Goal: Task Accomplishment & Management: Use online tool/utility

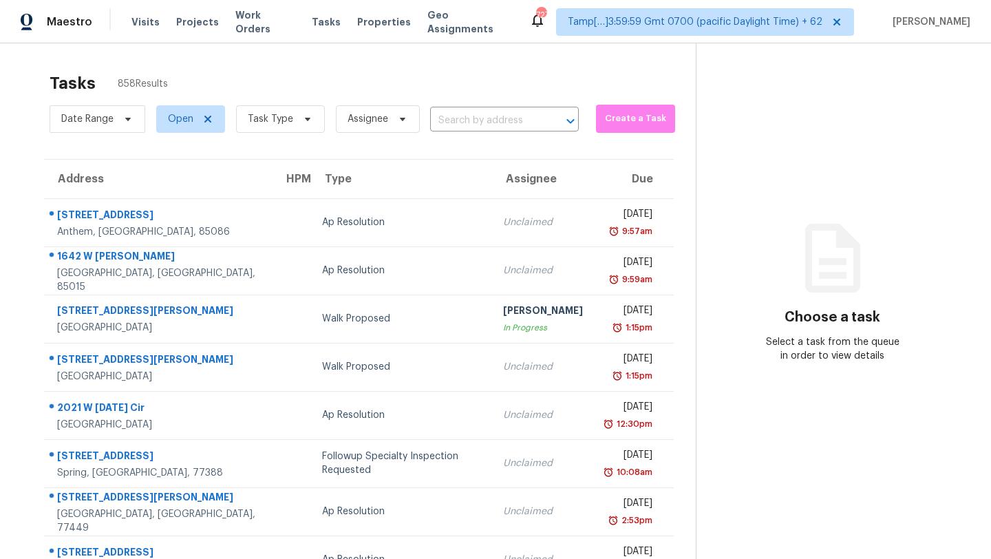
click at [486, 90] on div "Tasks 858 Results" at bounding box center [373, 83] width 646 height 36
click at [409, 81] on div "Tasks 858 Results" at bounding box center [373, 83] width 646 height 36
click at [268, 131] on span "Task Type" at bounding box center [280, 119] width 89 height 28
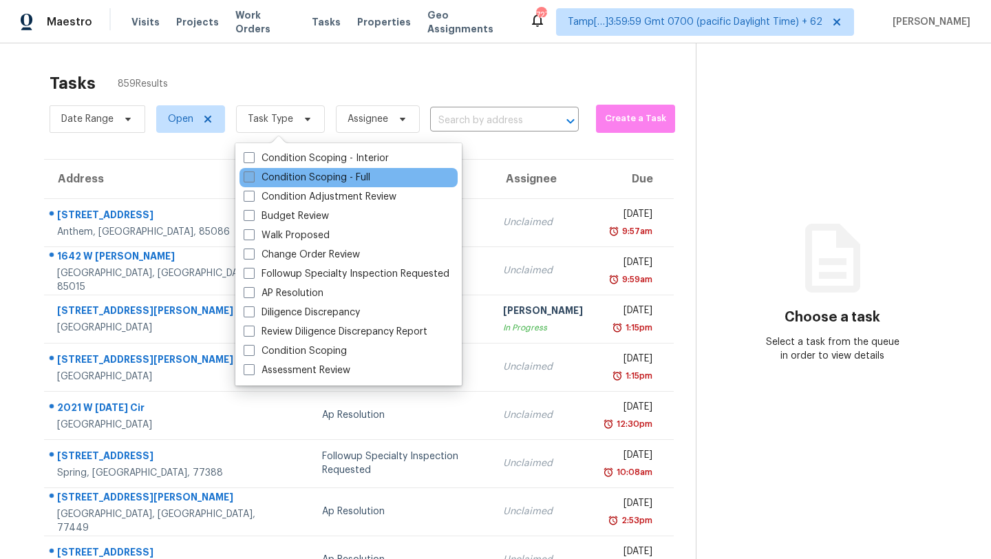
click at [288, 175] on label "Condition Scoping - Full" at bounding box center [307, 178] width 127 height 14
click at [253, 175] on input "Condition Scoping - Full" at bounding box center [248, 175] width 9 height 9
checkbox input "true"
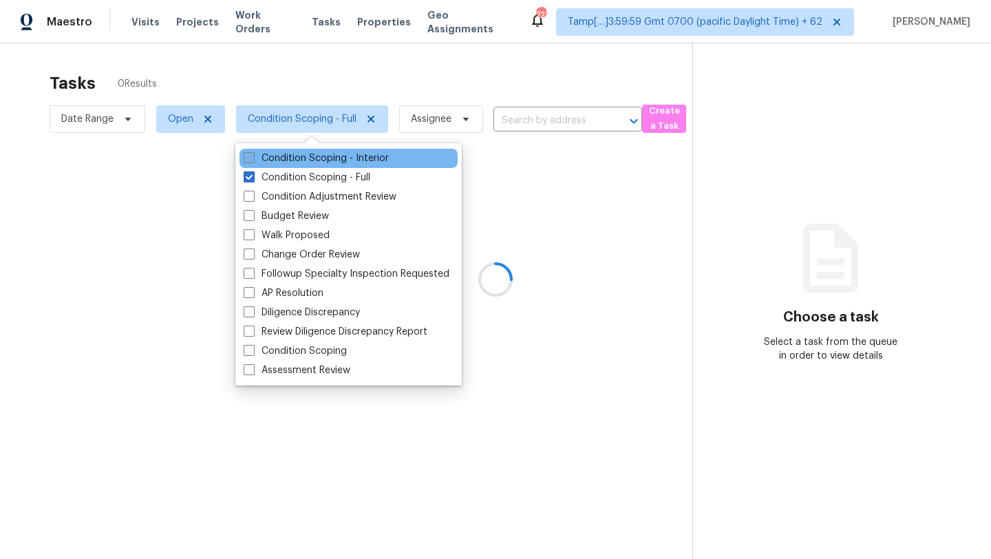
click at [290, 162] on label "Condition Scoping - Interior" at bounding box center [316, 158] width 145 height 14
click at [253, 160] on input "Condition Scoping - Interior" at bounding box center [248, 155] width 9 height 9
checkbox input "true"
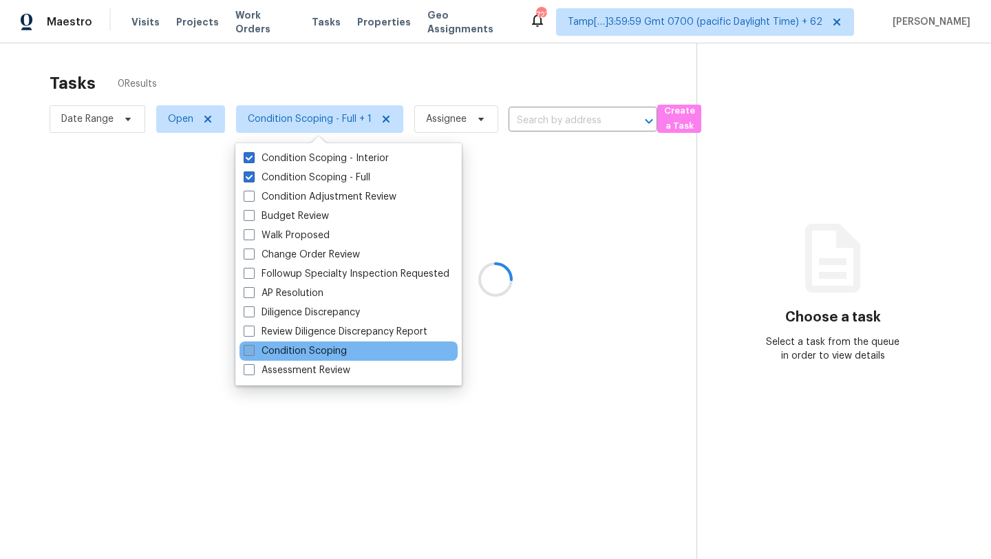
click at [315, 345] on label "Condition Scoping" at bounding box center [295, 351] width 103 height 14
click at [253, 345] on input "Condition Scoping" at bounding box center [248, 348] width 9 height 9
checkbox input "true"
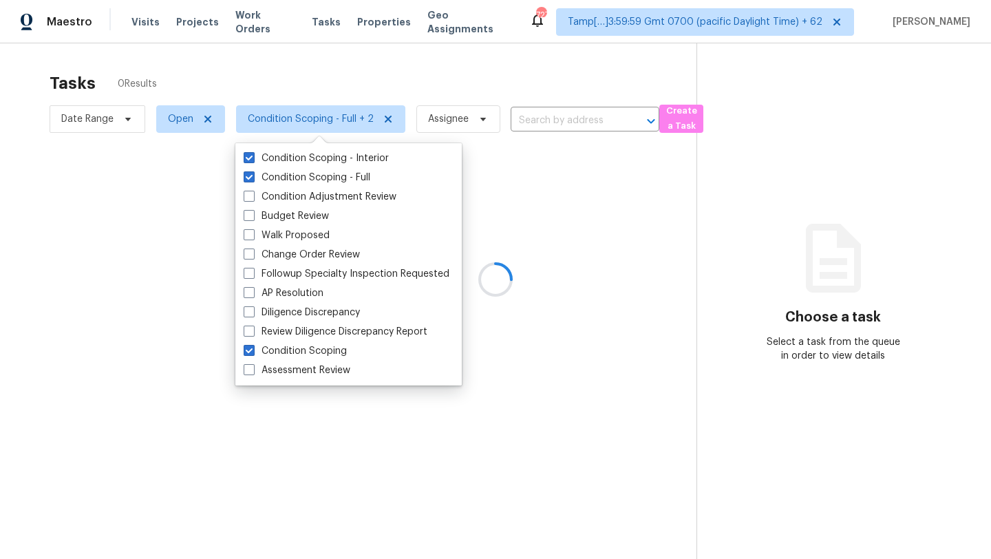
click at [438, 69] on div at bounding box center [495, 279] width 991 height 559
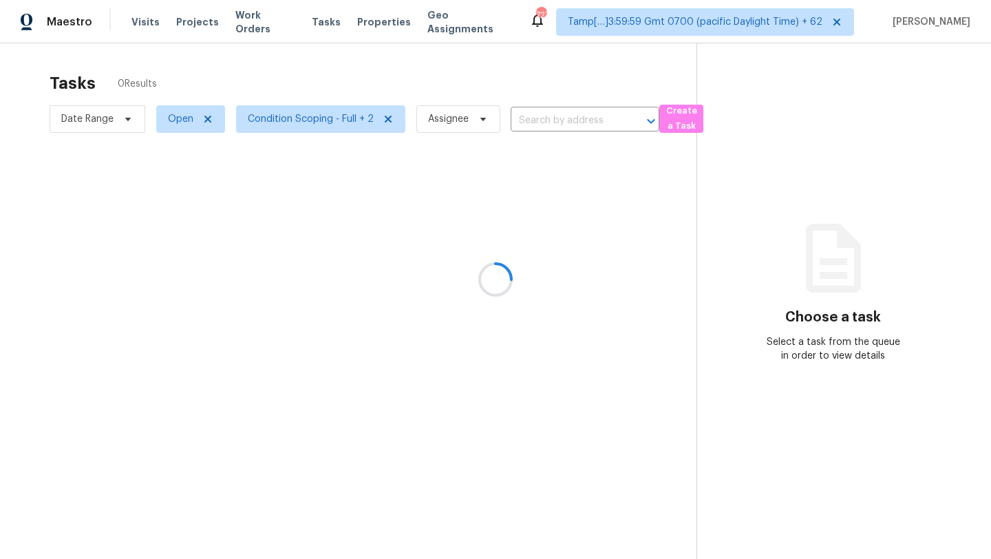
click at [438, 69] on div at bounding box center [495, 279] width 991 height 559
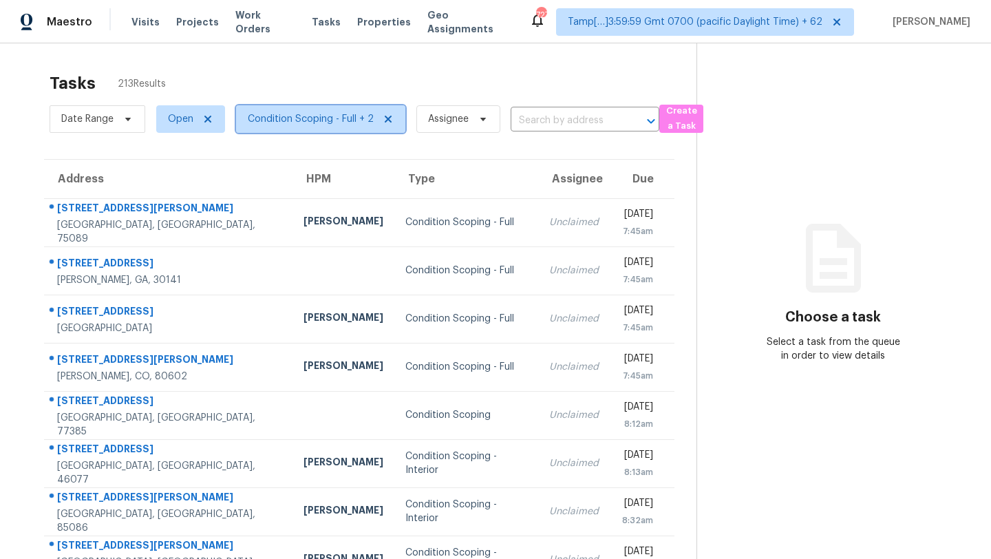
click at [319, 119] on span "Condition Scoping - Full + 2" at bounding box center [311, 119] width 126 height 14
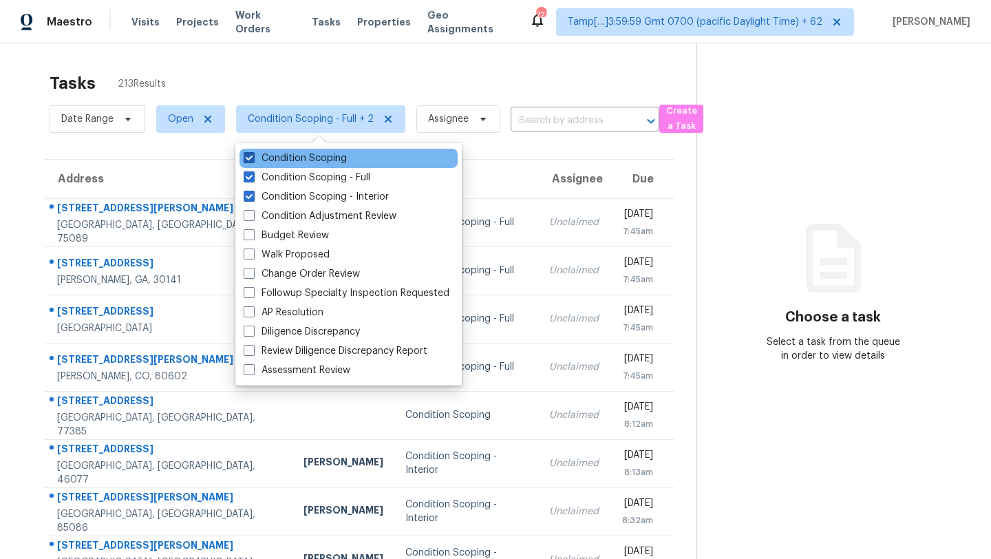
click at [326, 160] on label "Condition Scoping" at bounding box center [295, 158] width 103 height 14
click at [253, 160] on input "Condition Scoping" at bounding box center [248, 155] width 9 height 9
checkbox input "false"
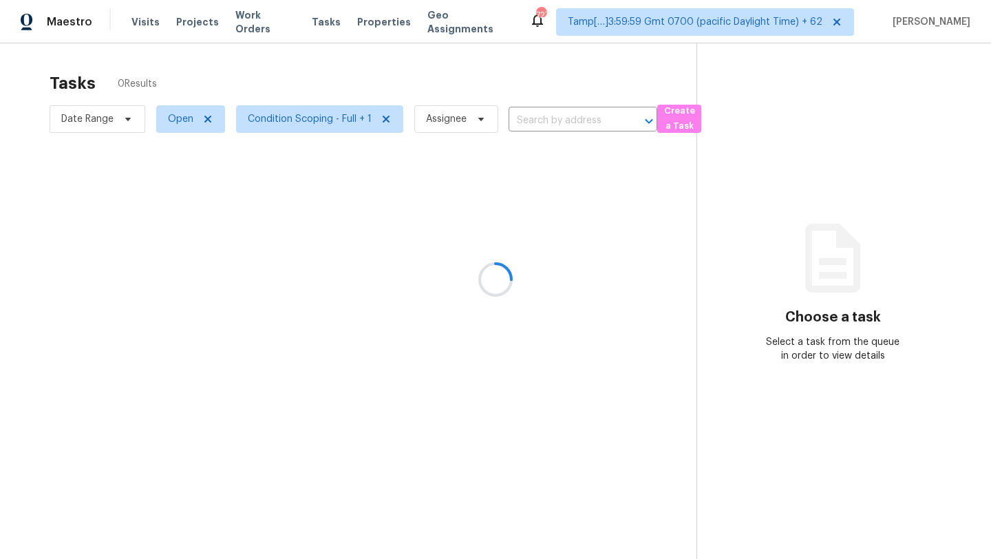
click at [374, 67] on div at bounding box center [495, 279] width 991 height 559
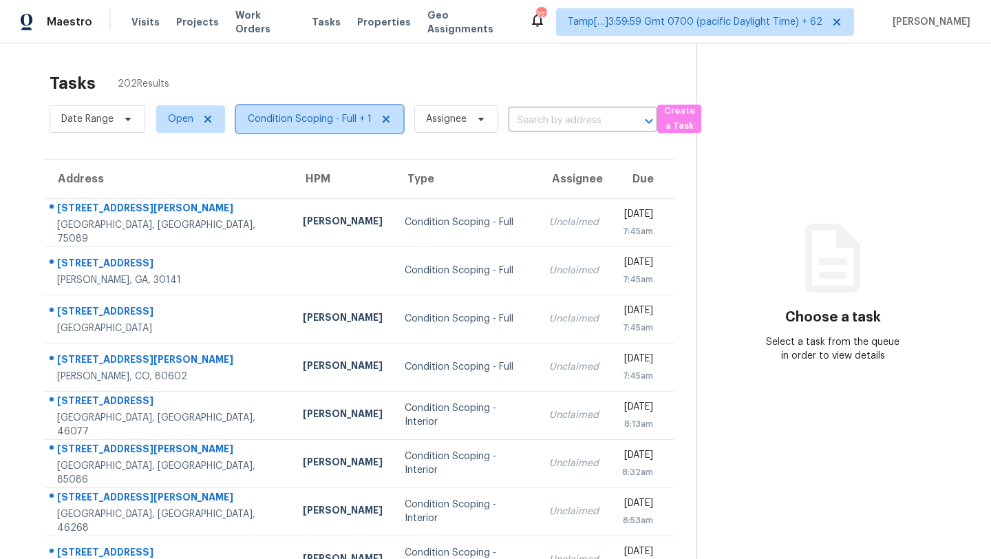
click at [333, 120] on span "Condition Scoping - Full + 1" at bounding box center [310, 119] width 124 height 14
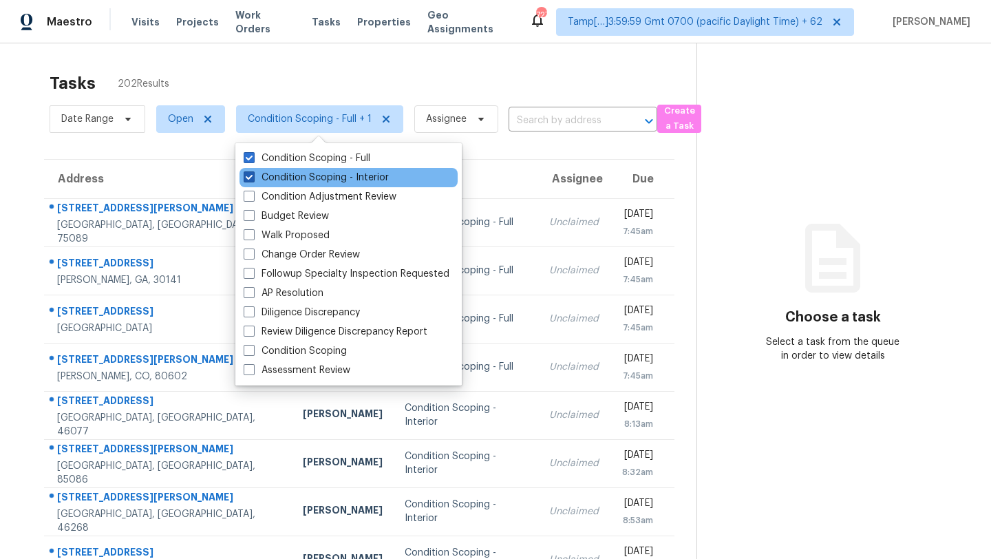
click at [324, 178] on label "Condition Scoping - Interior" at bounding box center [316, 178] width 145 height 14
click at [253, 178] on input "Condition Scoping - Interior" at bounding box center [248, 175] width 9 height 9
checkbox input "false"
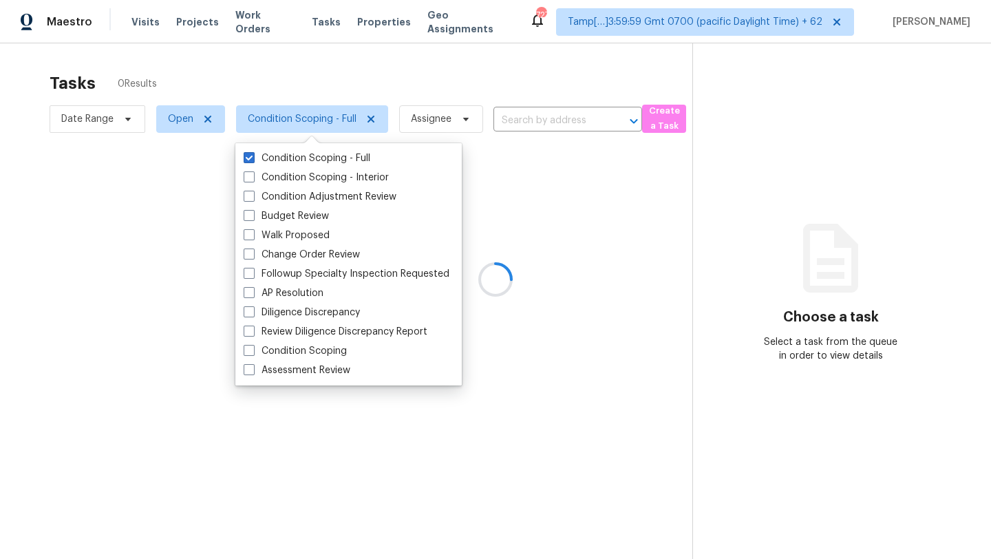
click at [402, 87] on div at bounding box center [495, 279] width 991 height 559
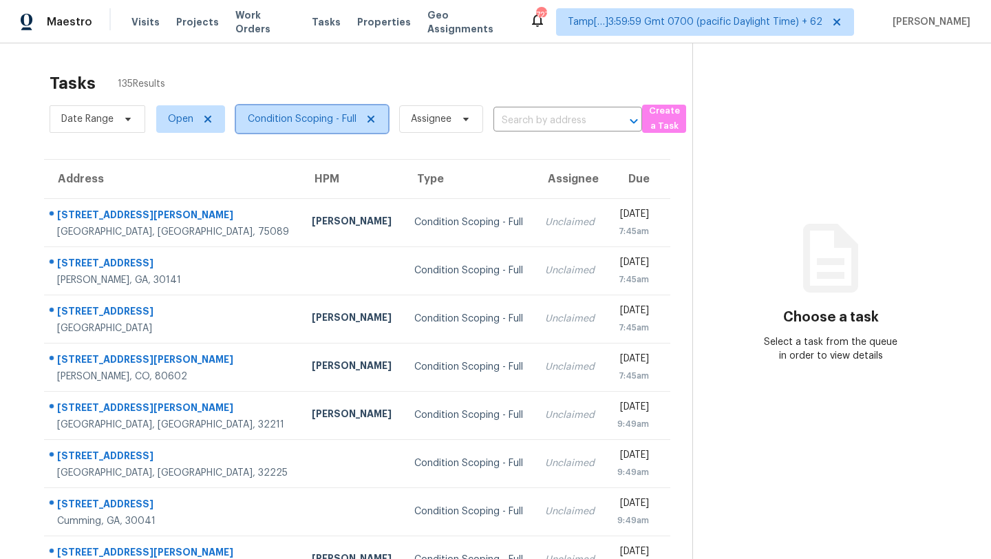
click at [323, 116] on span "Condition Scoping - Full" at bounding box center [302, 119] width 109 height 14
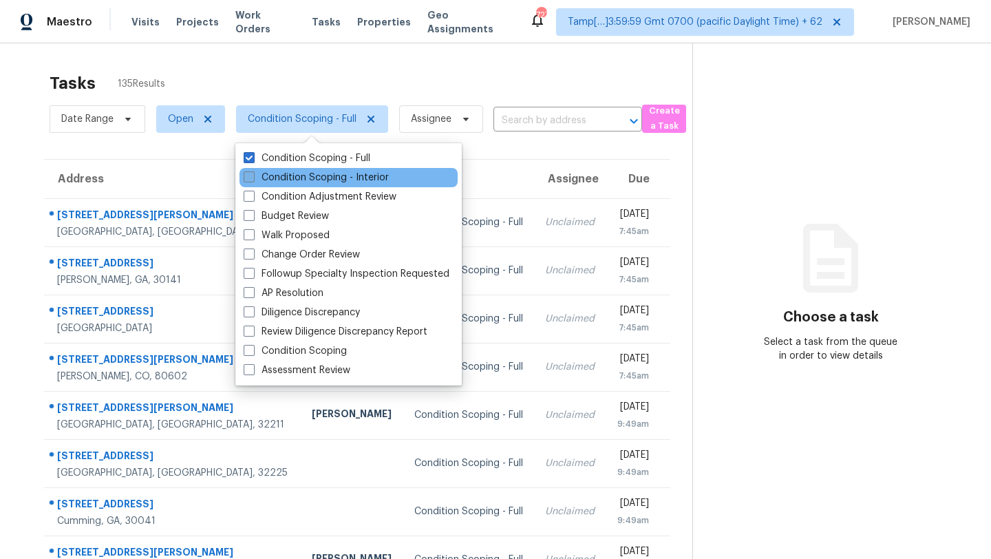
click at [324, 176] on label "Condition Scoping - Interior" at bounding box center [316, 178] width 145 height 14
click at [253, 176] on input "Condition Scoping - Interior" at bounding box center [248, 175] width 9 height 9
checkbox input "true"
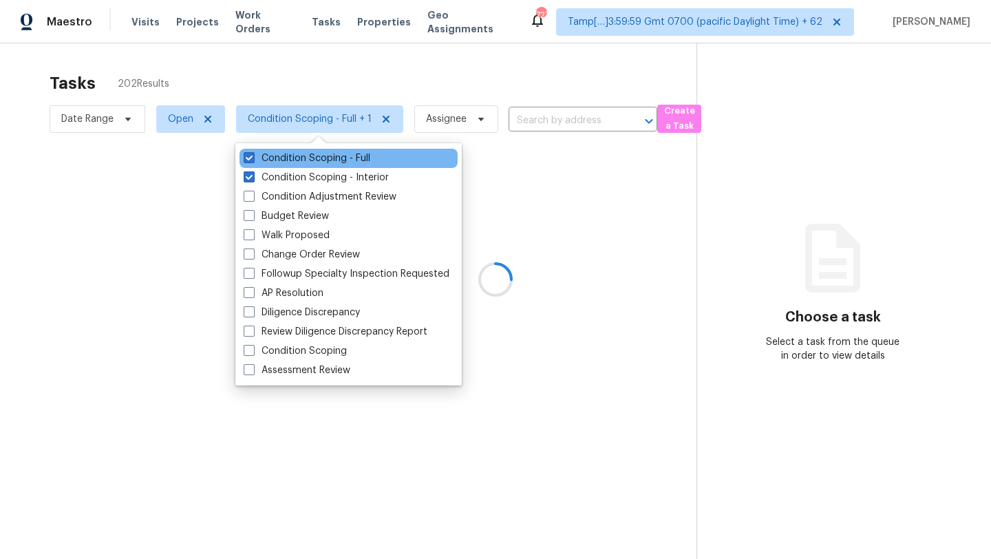
click at [328, 166] on div "Condition Scoping - Full" at bounding box center [348, 158] width 218 height 19
click at [365, 151] on label "Condition Scoping - Full" at bounding box center [307, 158] width 127 height 14
click at [253, 151] on input "Condition Scoping - Full" at bounding box center [248, 155] width 9 height 9
checkbox input "false"
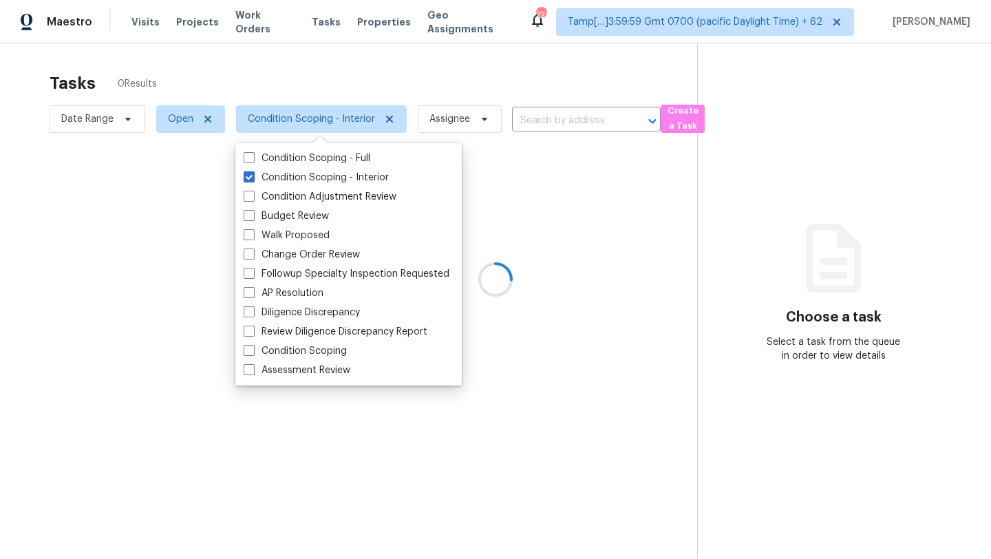
click at [390, 78] on div at bounding box center [495, 279] width 991 height 559
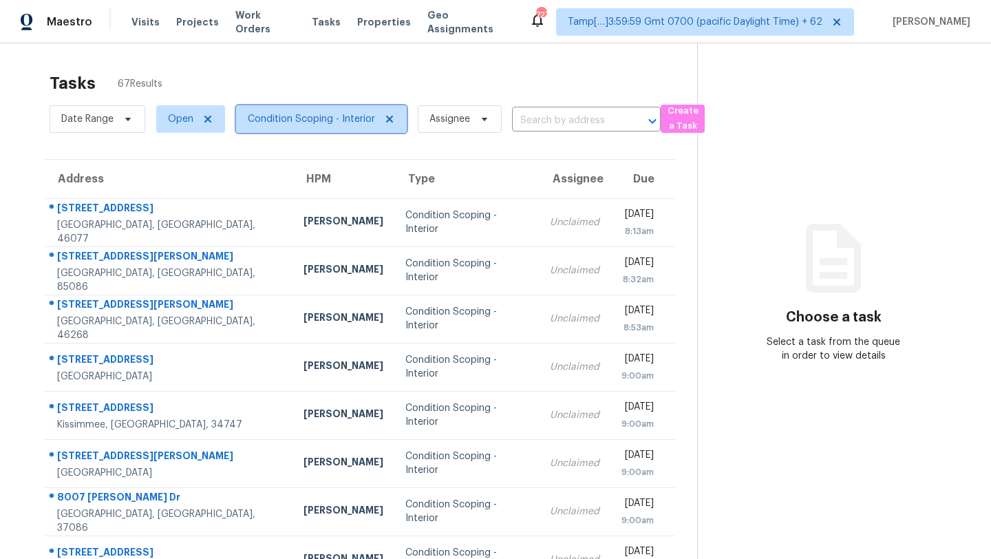
click at [276, 122] on span "Condition Scoping - Interior" at bounding box center [311, 119] width 127 height 14
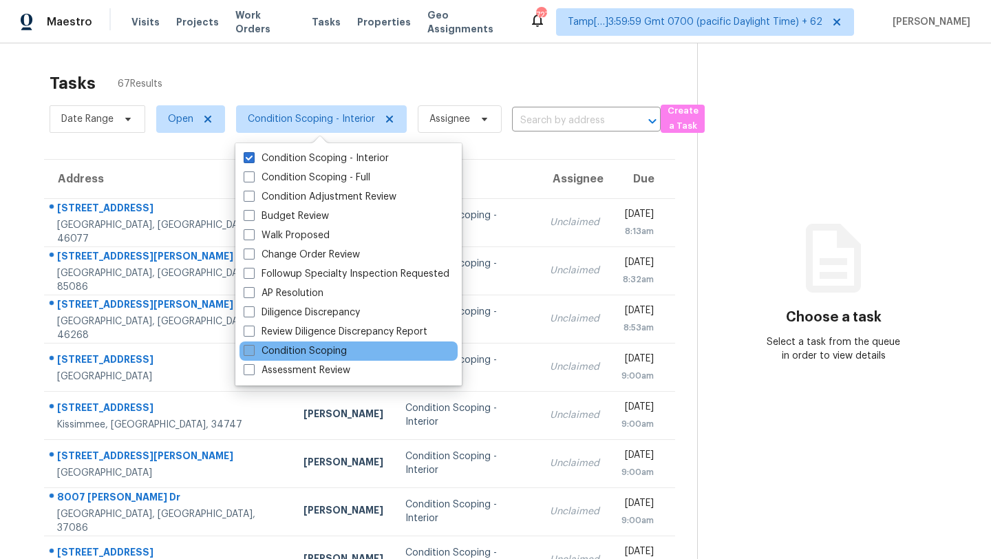
click at [286, 356] on label "Condition Scoping" at bounding box center [295, 351] width 103 height 14
click at [253, 353] on input "Condition Scoping" at bounding box center [248, 348] width 9 height 9
checkbox input "true"
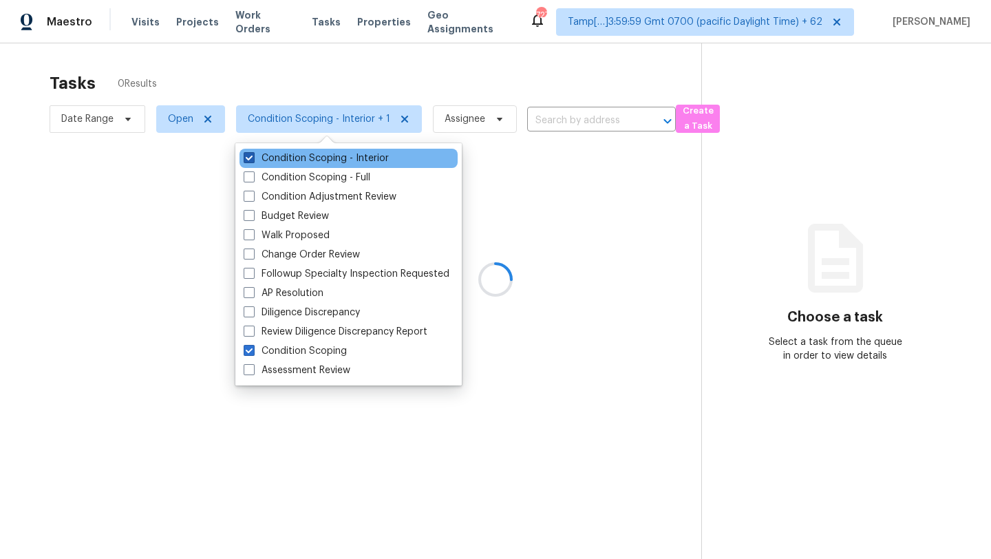
click at [254, 161] on span at bounding box center [249, 157] width 11 height 11
click at [253, 160] on input "Condition Scoping - Interior" at bounding box center [248, 155] width 9 height 9
checkbox input "false"
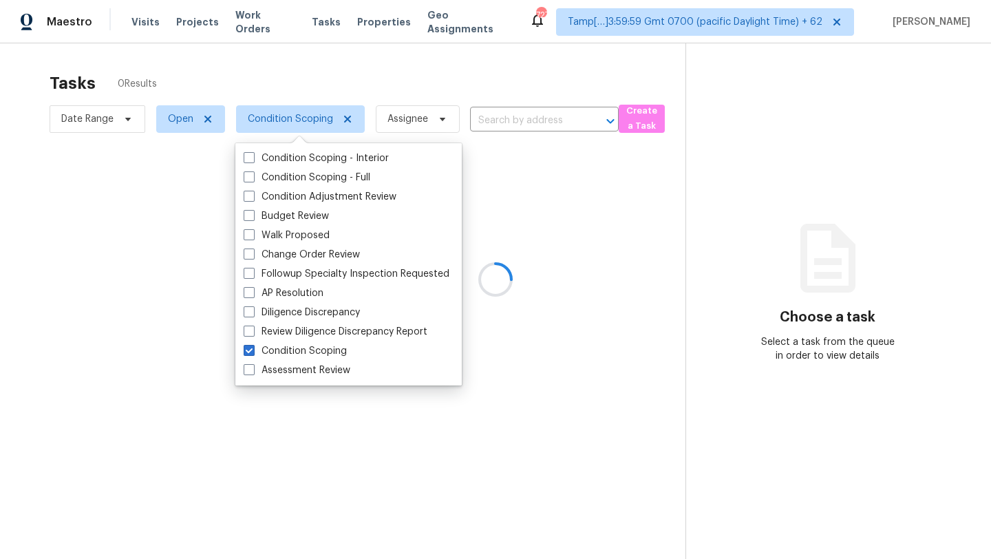
click at [288, 89] on div at bounding box center [495, 279] width 991 height 559
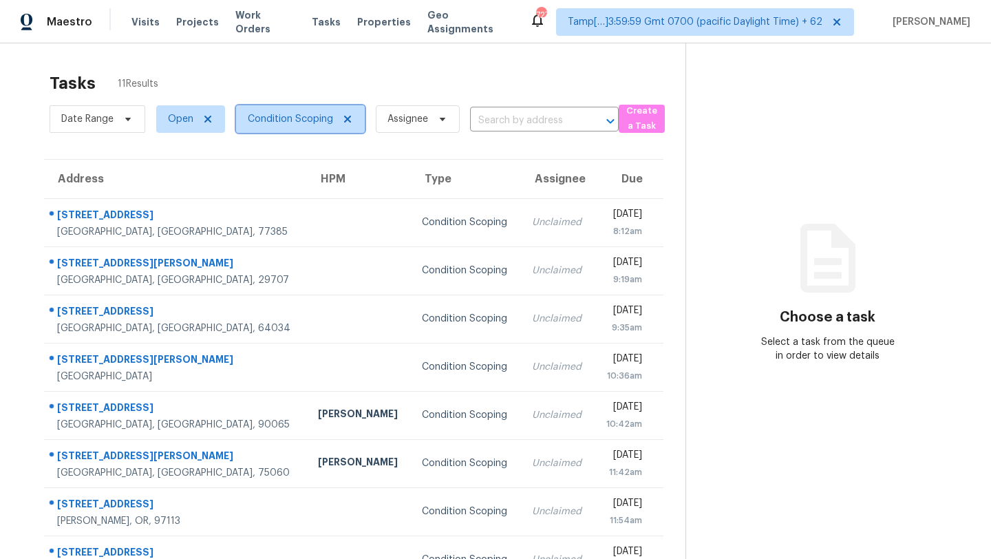
click at [313, 117] on span "Condition Scoping" at bounding box center [290, 119] width 85 height 14
